Goal: Information Seeking & Learning: Learn about a topic

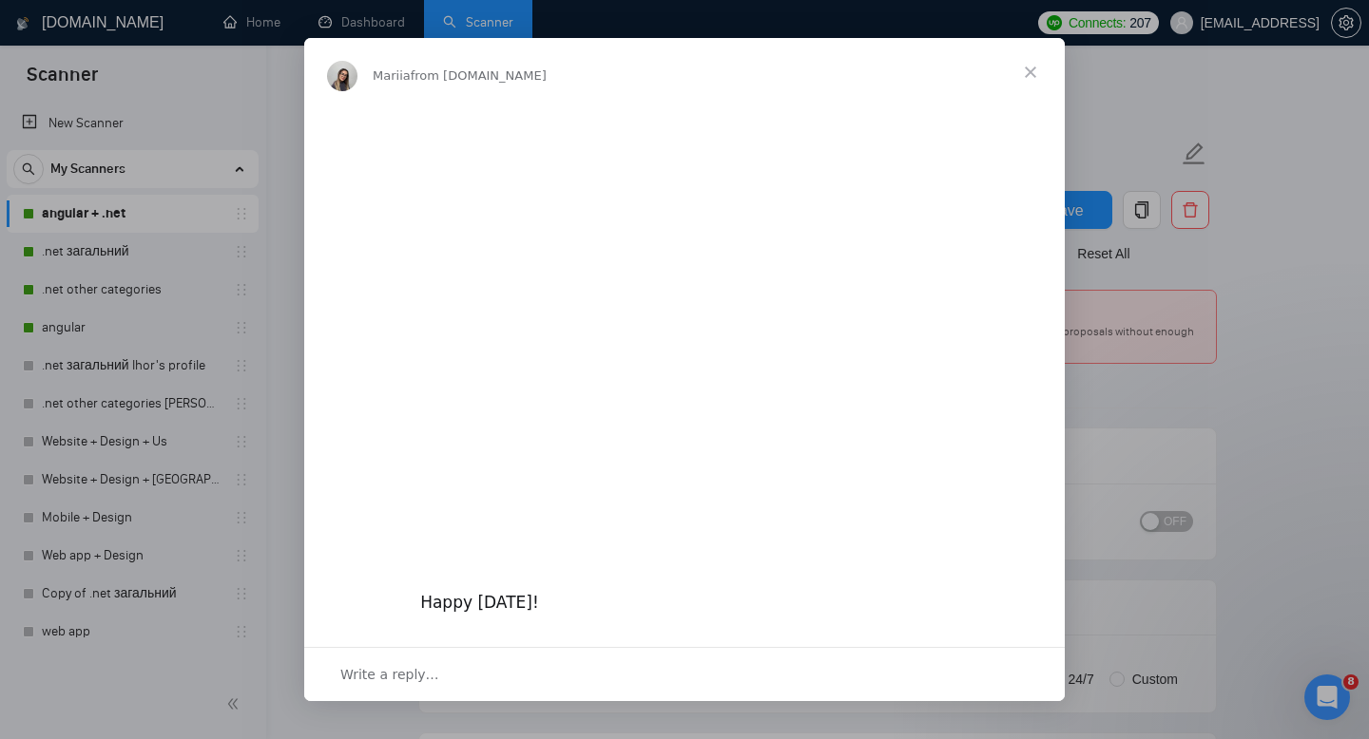
click at [1041, 65] on span "Close" at bounding box center [1030, 72] width 68 height 68
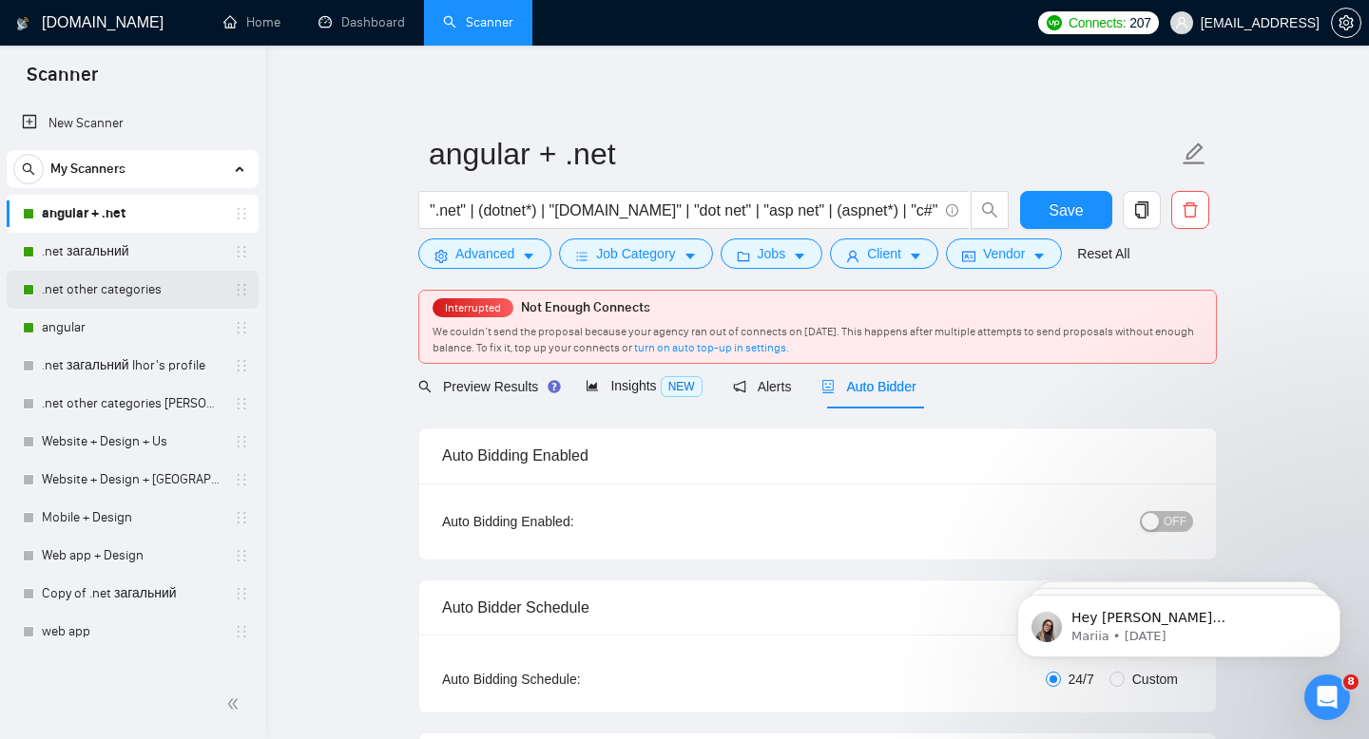
click at [142, 278] on link ".net other categories" at bounding box center [132, 290] width 181 height 38
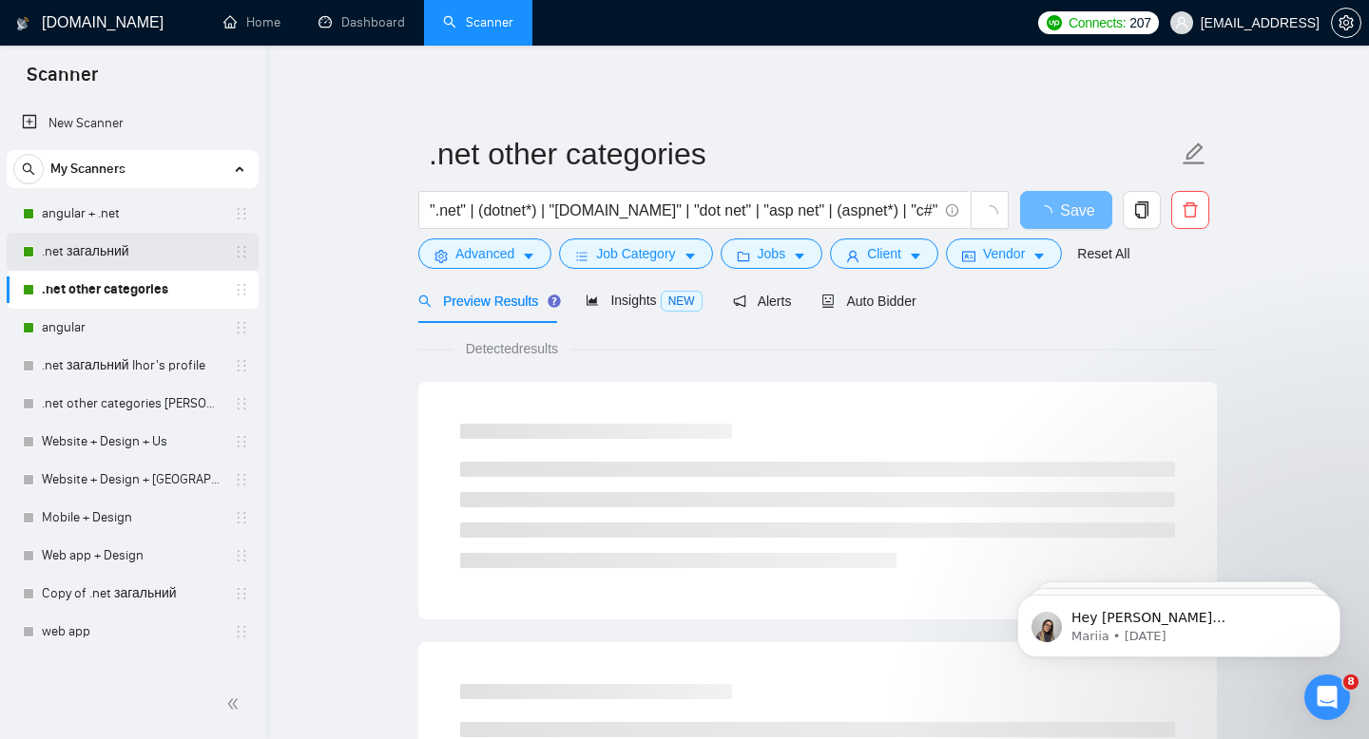
click at [136, 269] on link ".net загальний" at bounding box center [132, 252] width 181 height 38
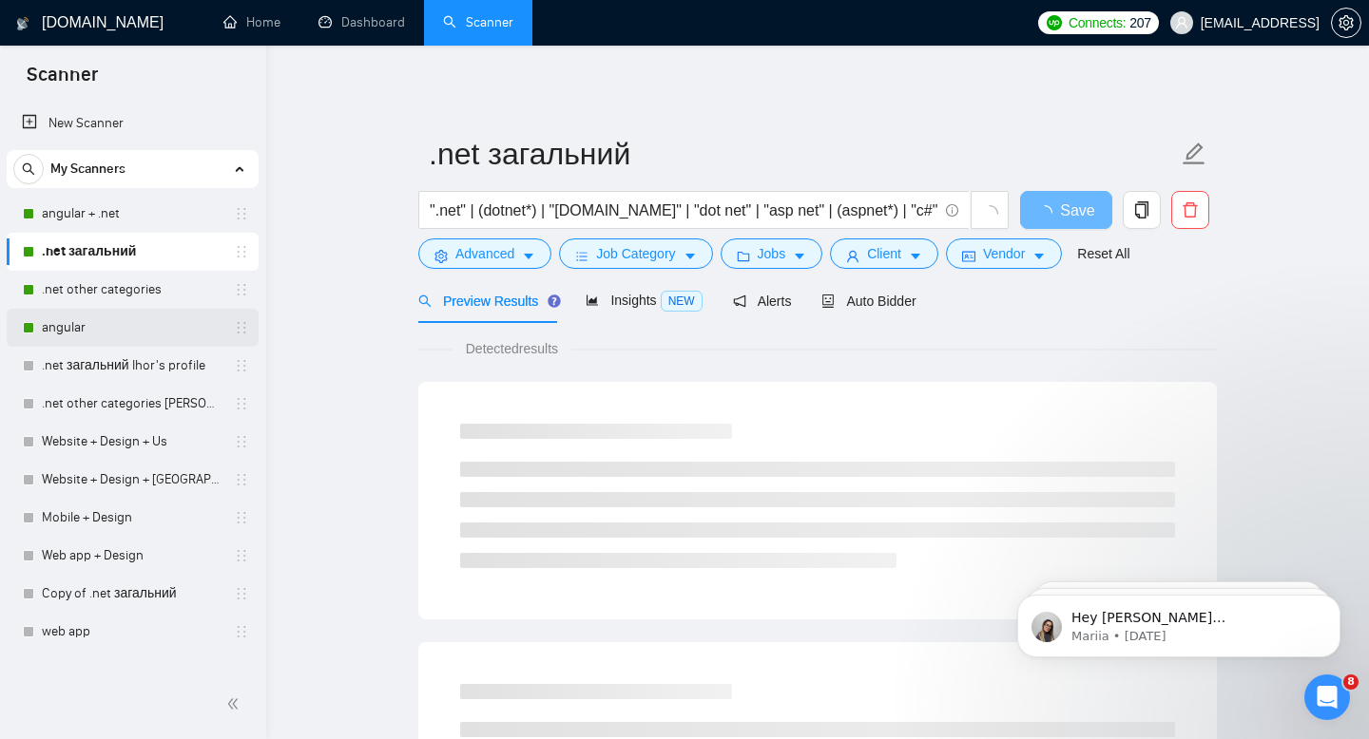
click at [121, 319] on link "angular" at bounding box center [132, 328] width 181 height 38
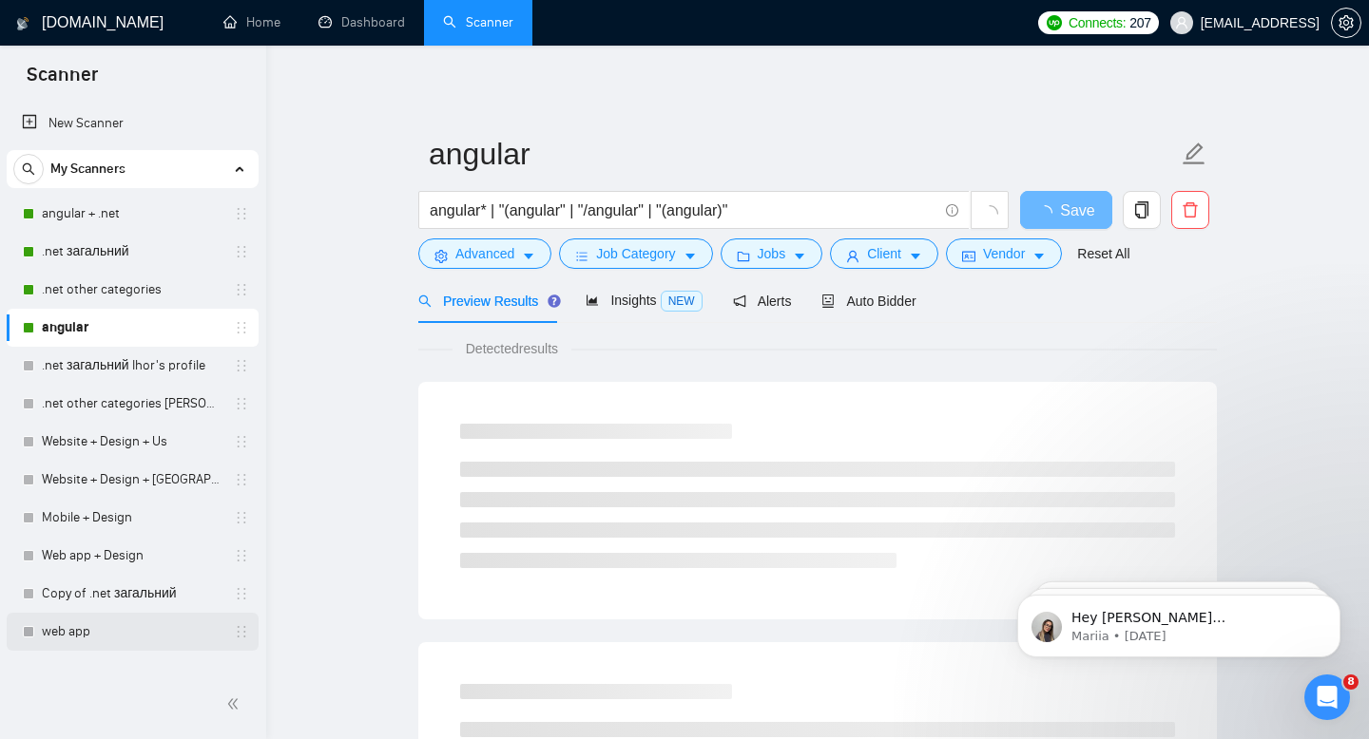
click at [119, 643] on link "web app" at bounding box center [132, 632] width 181 height 38
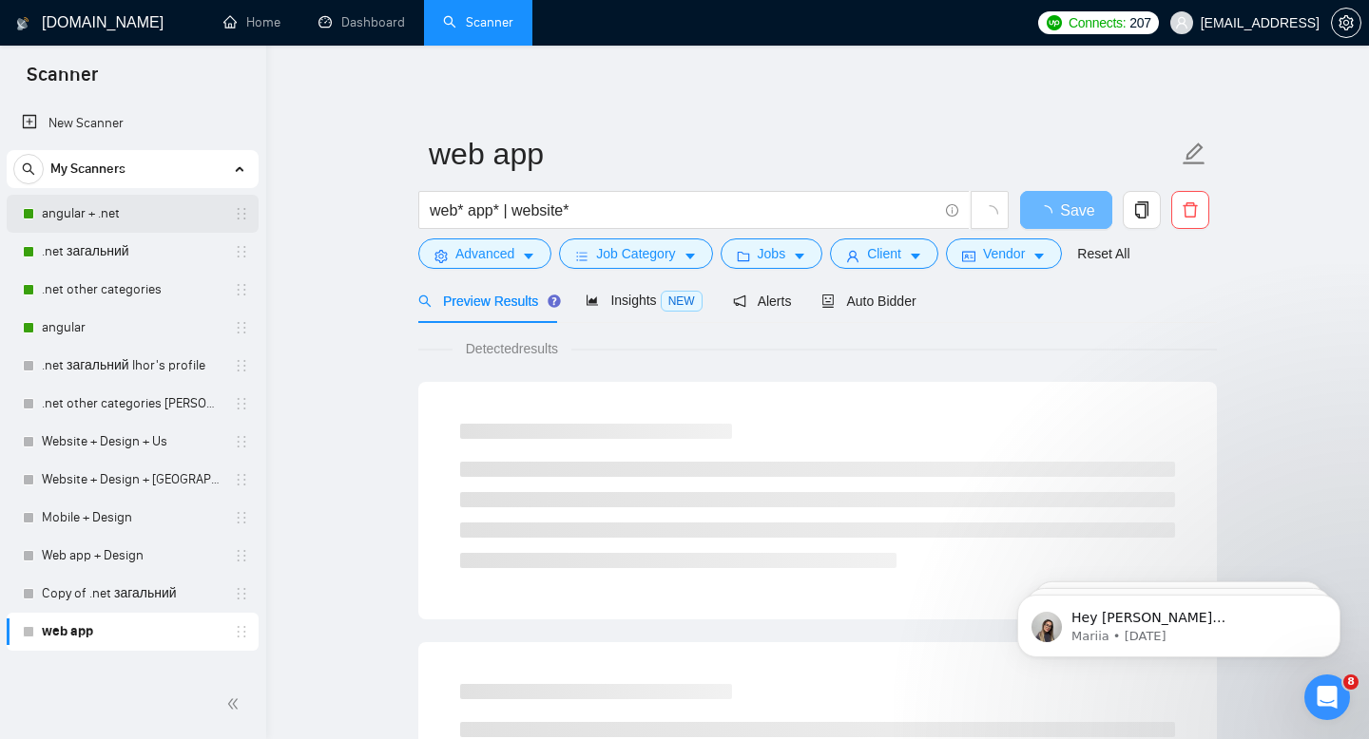
click at [65, 221] on link "angular + .net" at bounding box center [132, 214] width 181 height 38
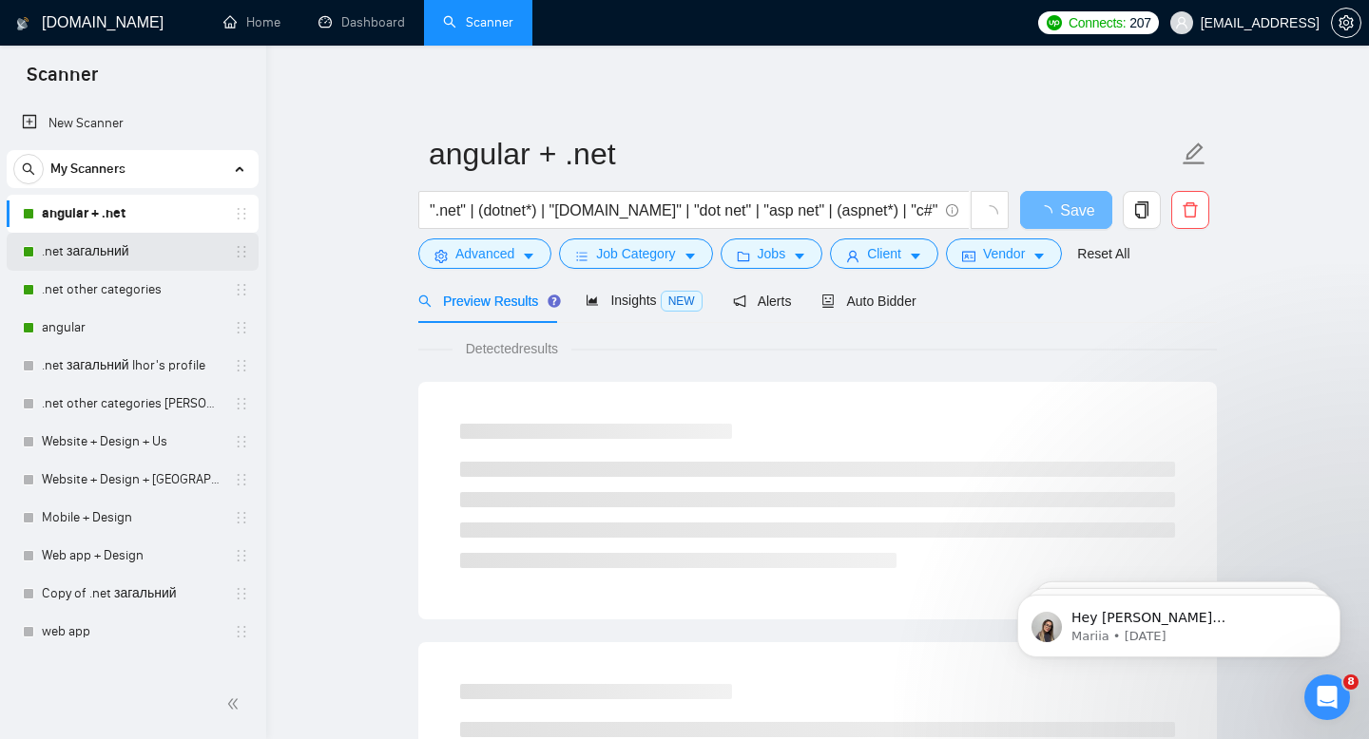
click at [67, 236] on link ".net загальний" at bounding box center [132, 252] width 181 height 38
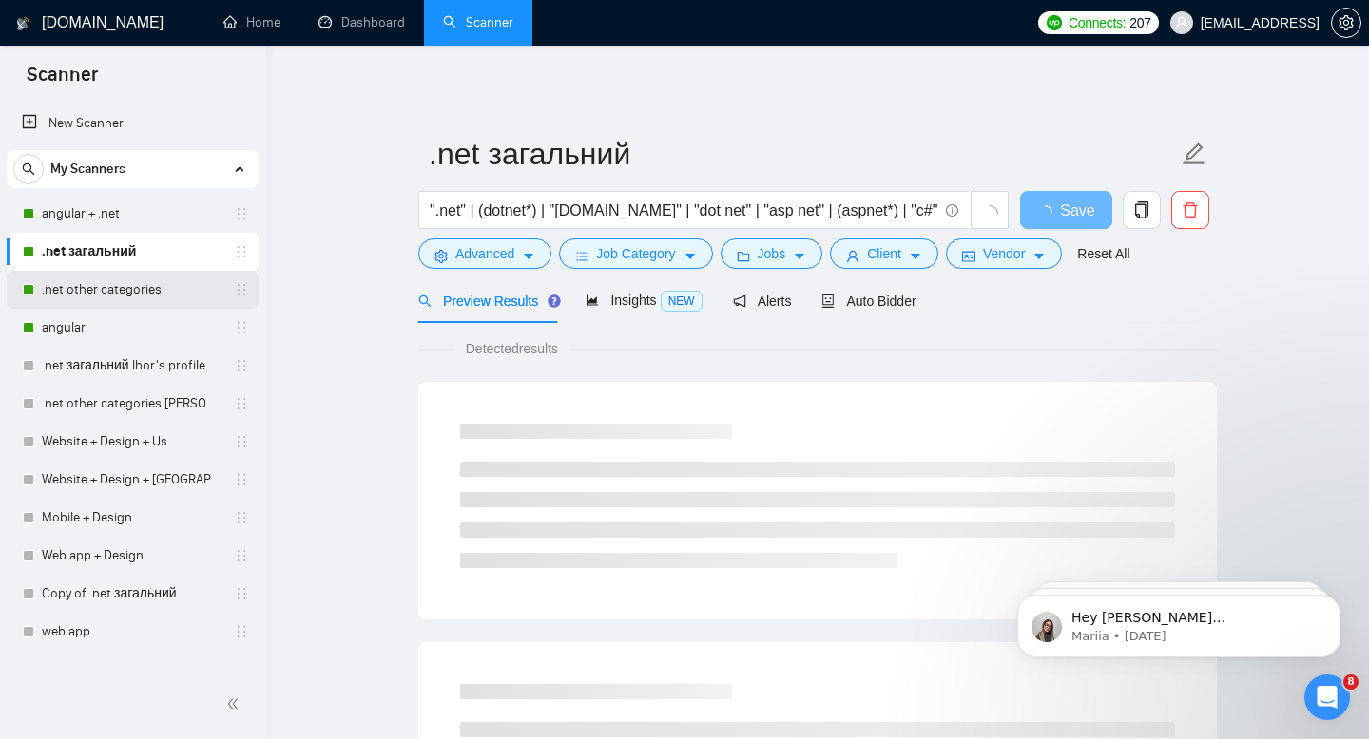
click at [69, 293] on link ".net other categories" at bounding box center [132, 290] width 181 height 38
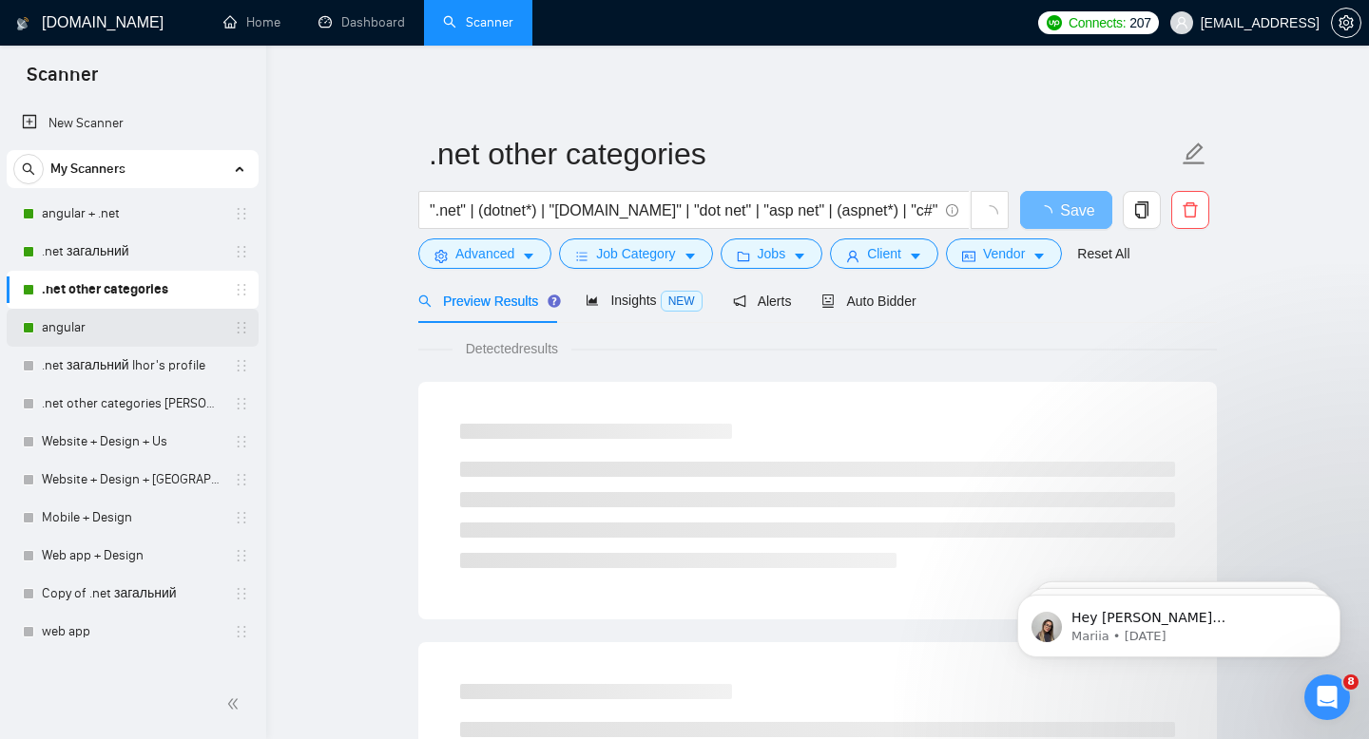
click at [68, 314] on link "angular" at bounding box center [132, 328] width 181 height 38
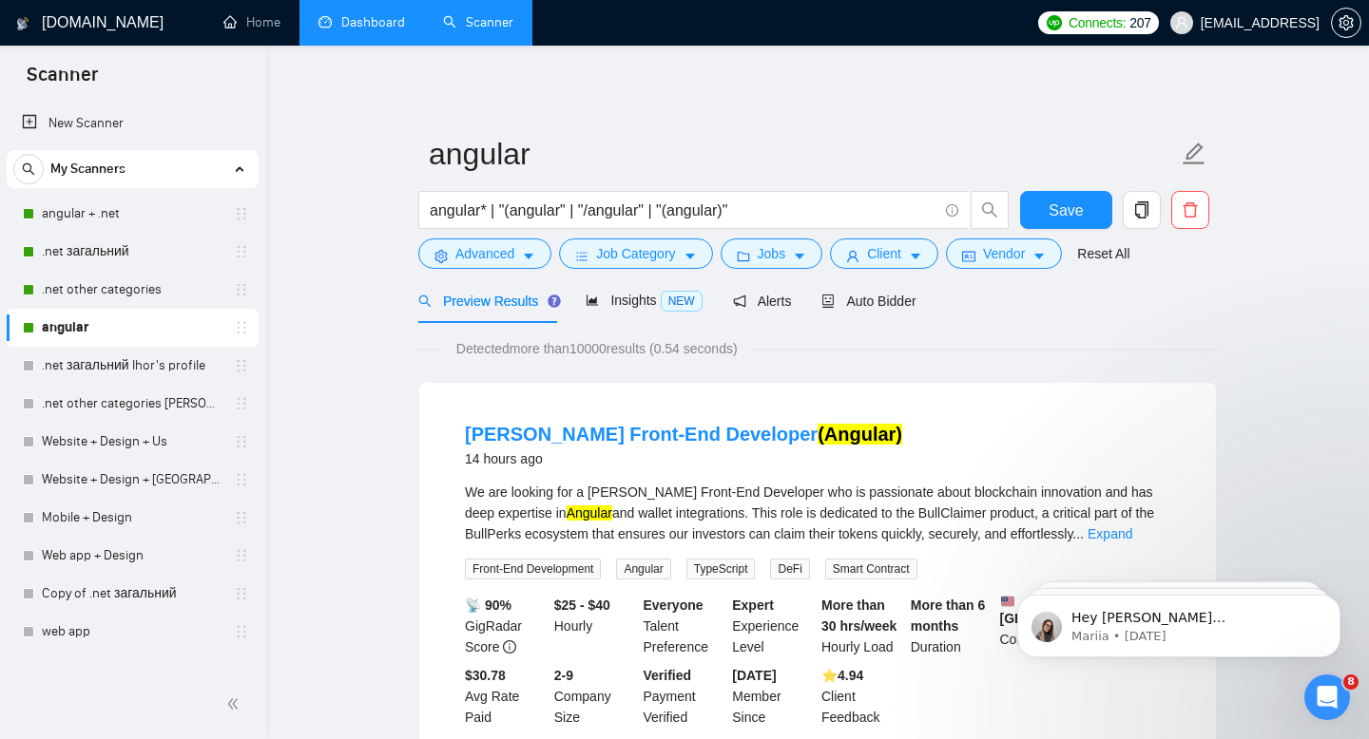
click at [361, 30] on link "Dashboard" at bounding box center [361, 22] width 86 height 16
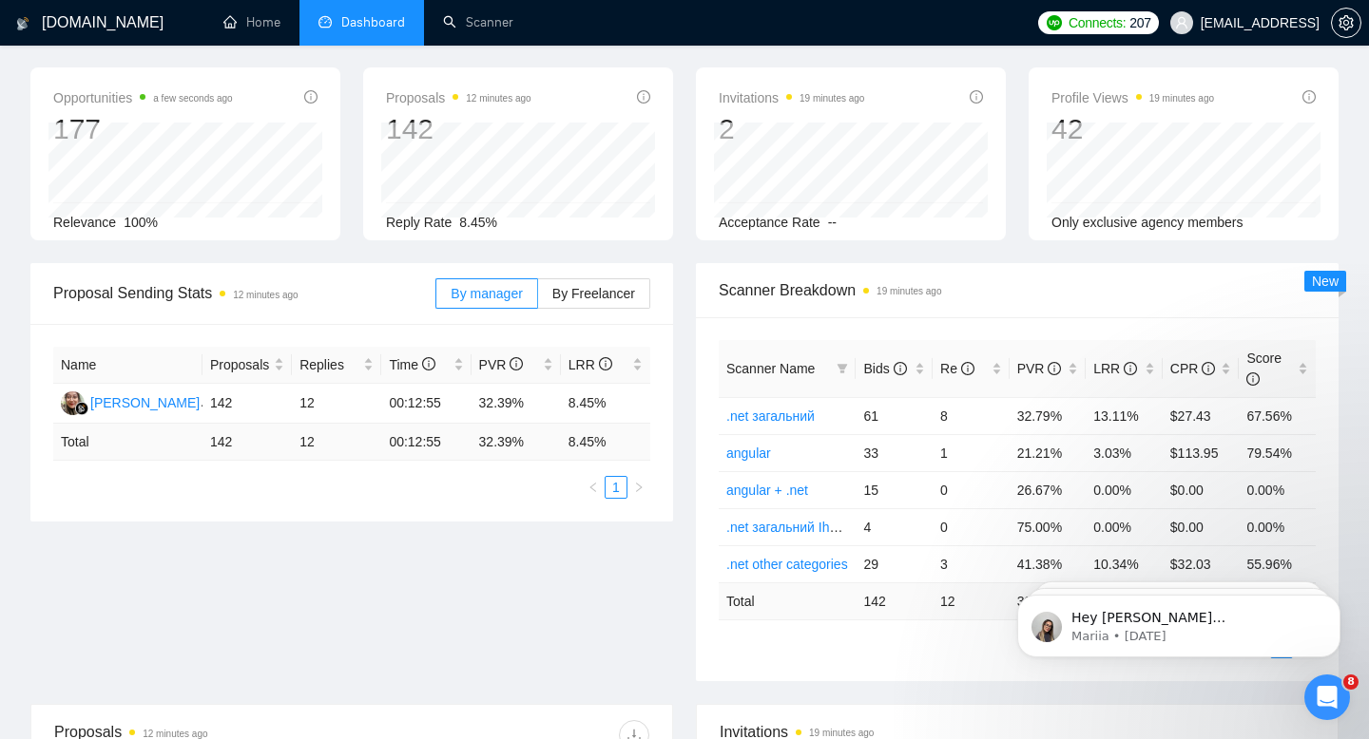
scroll to position [72, 0]
click at [560, 292] on span "By Freelancer" at bounding box center [593, 292] width 83 height 15
click at [538, 298] on input "By Freelancer" at bounding box center [538, 298] width 0 height 0
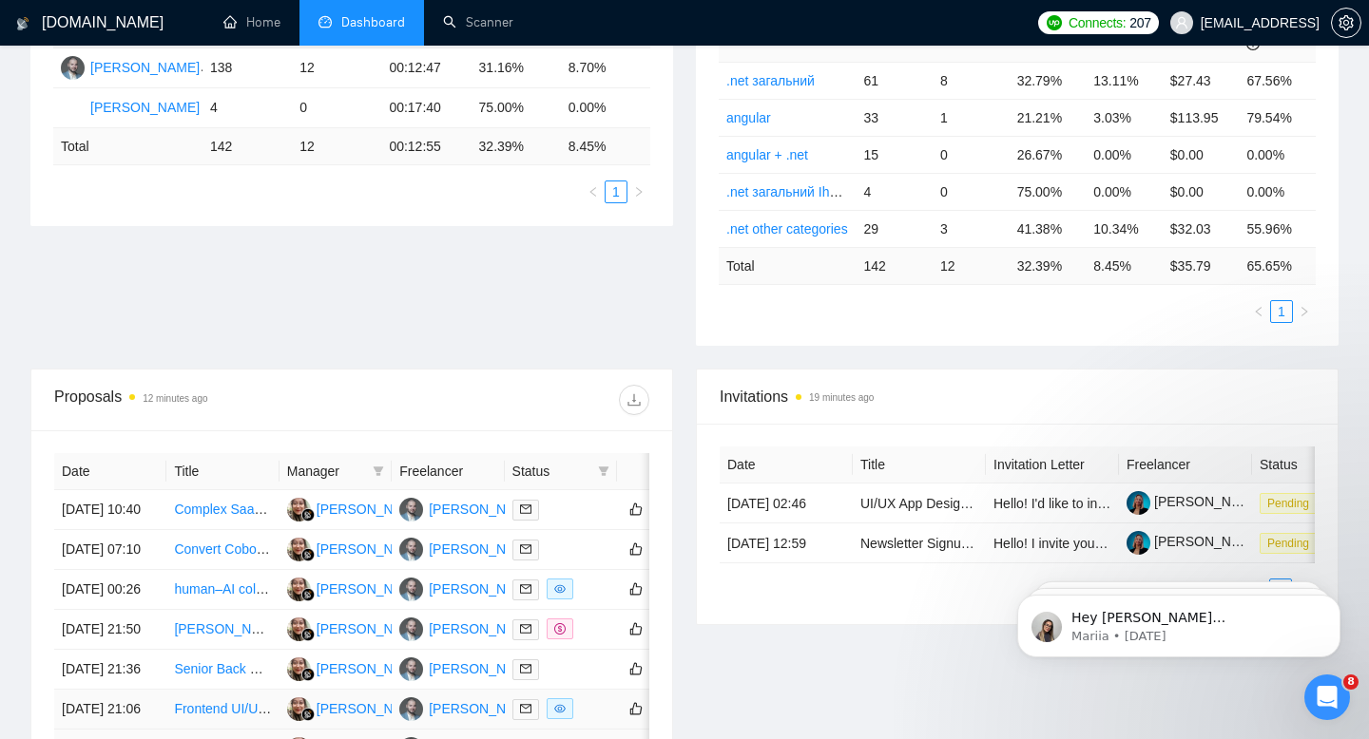
scroll to position [0, 0]
